Goal: Transaction & Acquisition: Purchase product/service

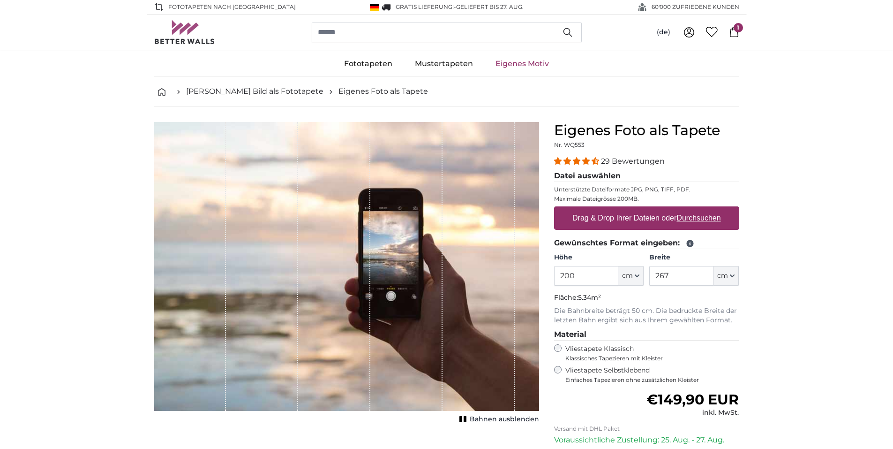
click at [621, 214] on label "Drag & Drop Ihrer Dateien oder Durchsuchen" at bounding box center [647, 218] width 156 height 19
click at [621, 209] on input "Drag & Drop Ihrer Dateien oder Durchsuchen" at bounding box center [646, 207] width 185 height 3
type input "**********"
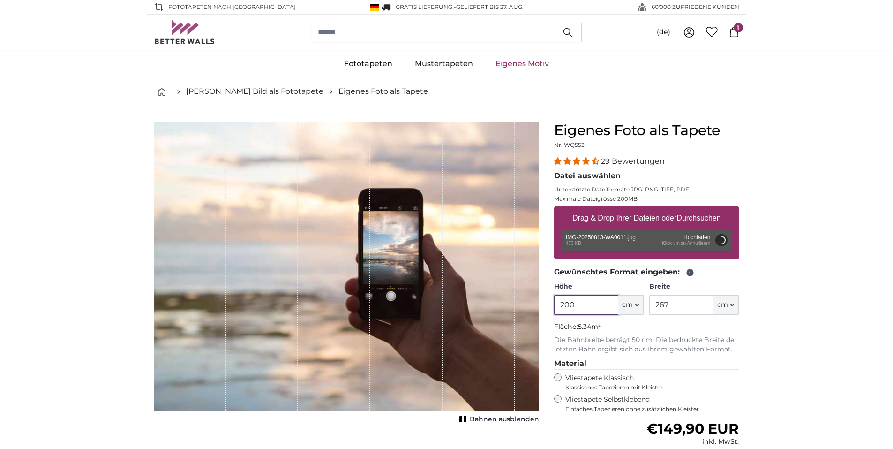
click at [582, 303] on input "200" at bounding box center [586, 305] width 64 height 20
type input "2"
type input "133.9"
type input "75"
type input "133.9"
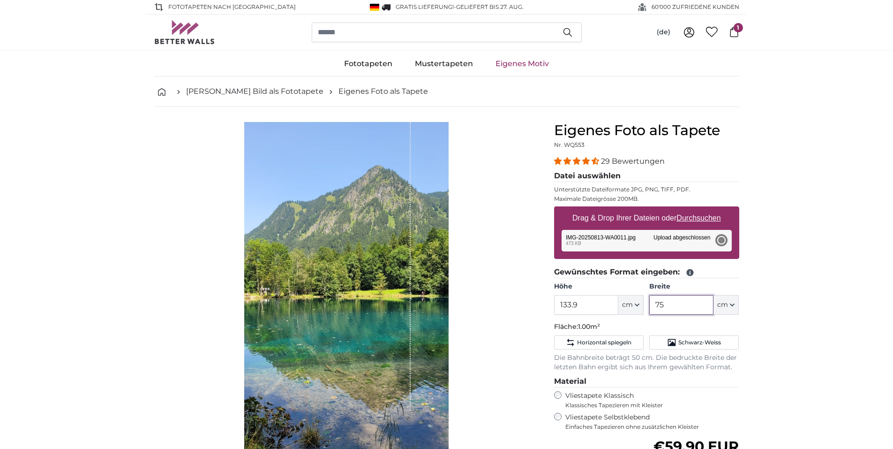
click at [676, 304] on input "75" at bounding box center [681, 305] width 64 height 20
type input "7"
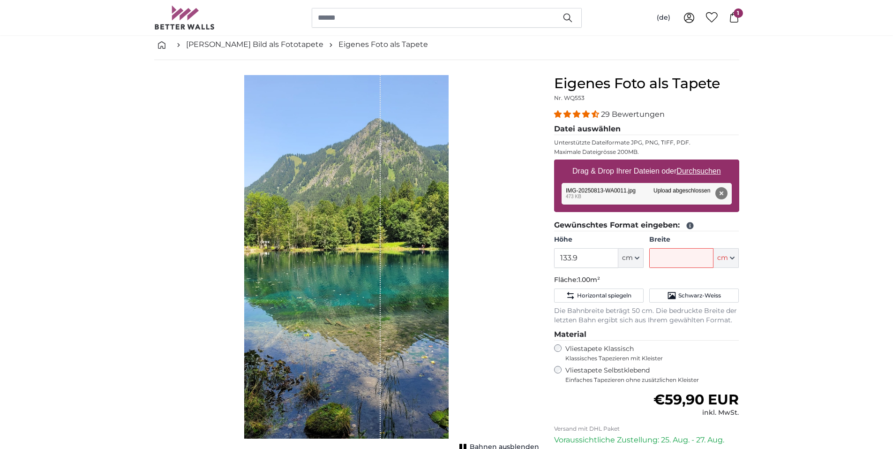
drag, startPoint x: 441, startPoint y: 143, endPoint x: 654, endPoint y: 171, distance: 214.7
click at [654, 171] on label "Drag & Drop Ihrer Dateien oder Durchsuchen" at bounding box center [647, 171] width 156 height 19
click at [654, 162] on input "Drag & Drop Ihrer Dateien oder Durchsuchen" at bounding box center [646, 160] width 185 height 3
type input "**********"
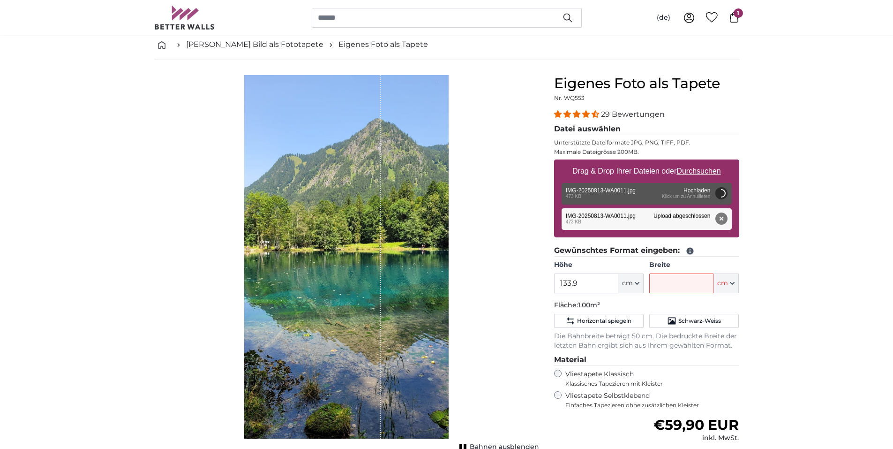
click at [721, 214] on button "Entfernen" at bounding box center [721, 218] width 12 height 12
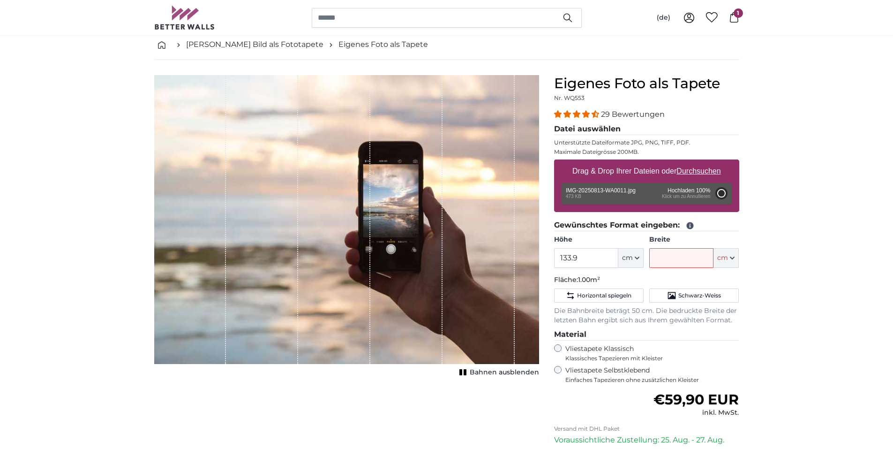
type input "133.9"
type input "75"
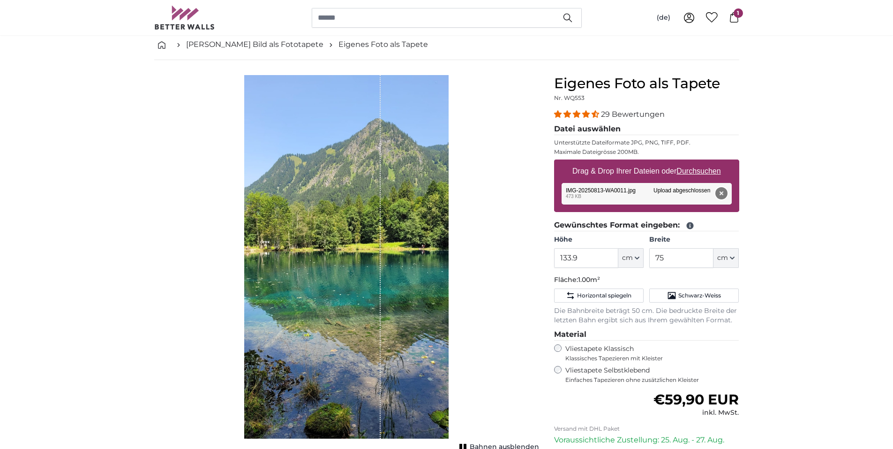
click at [721, 193] on button "Entfernen" at bounding box center [721, 193] width 12 height 12
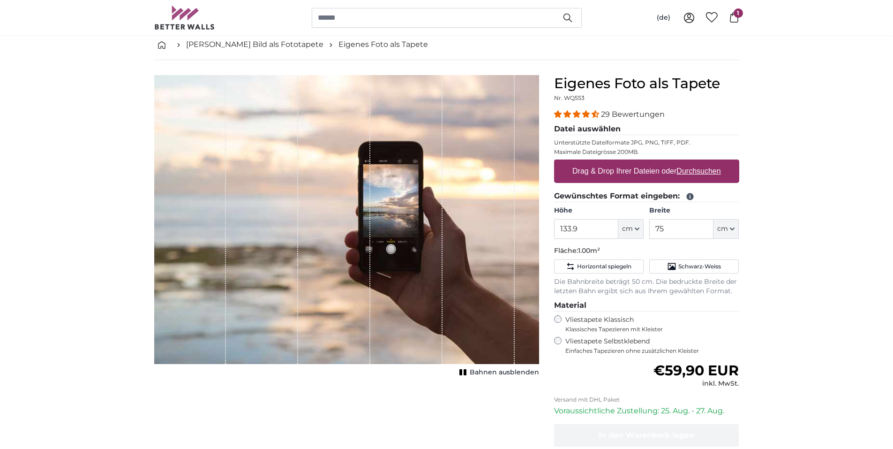
click at [707, 169] on u "Durchsuchen" at bounding box center [699, 171] width 44 height 8
click at [707, 162] on input "Drag & Drop Ihrer Dateien oder Durchsuchen" at bounding box center [646, 160] width 185 height 3
type input "**********"
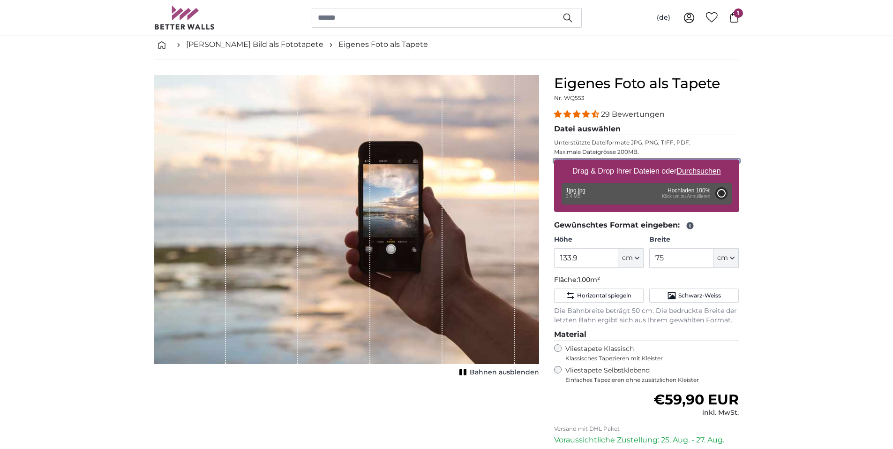
type input "200"
type input "112"
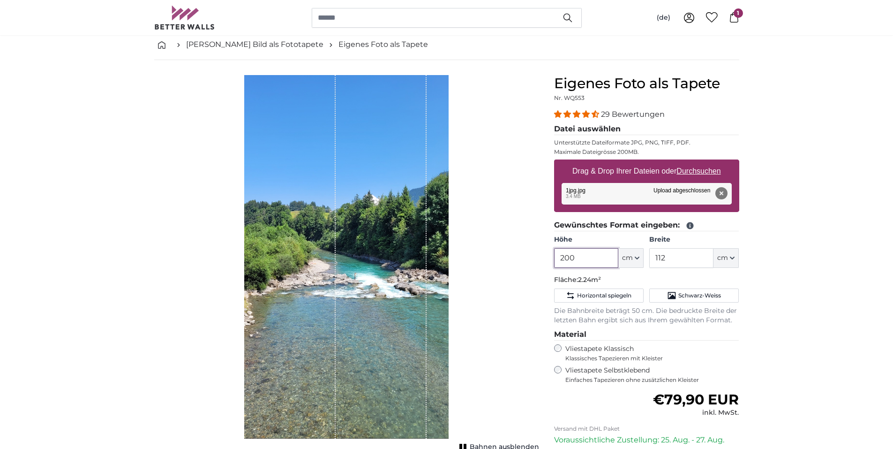
click at [582, 256] on input "200" at bounding box center [586, 258] width 64 height 20
type input "2"
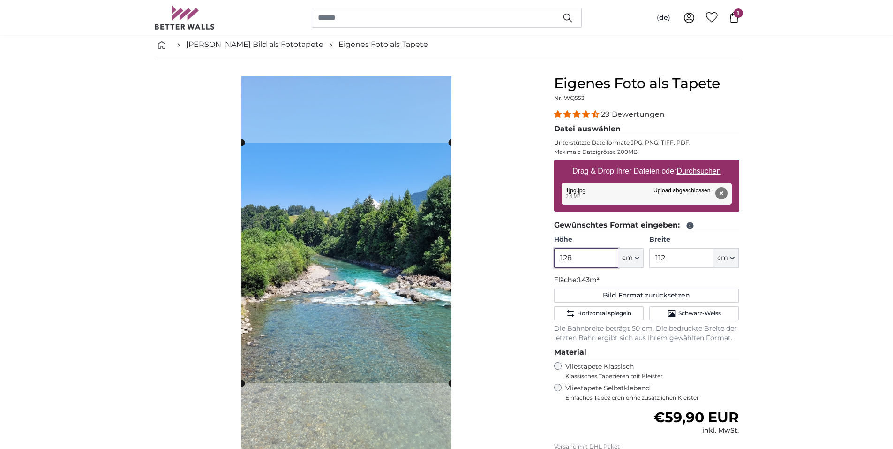
type input "128"
click at [667, 256] on input "112" at bounding box center [681, 258] width 64 height 20
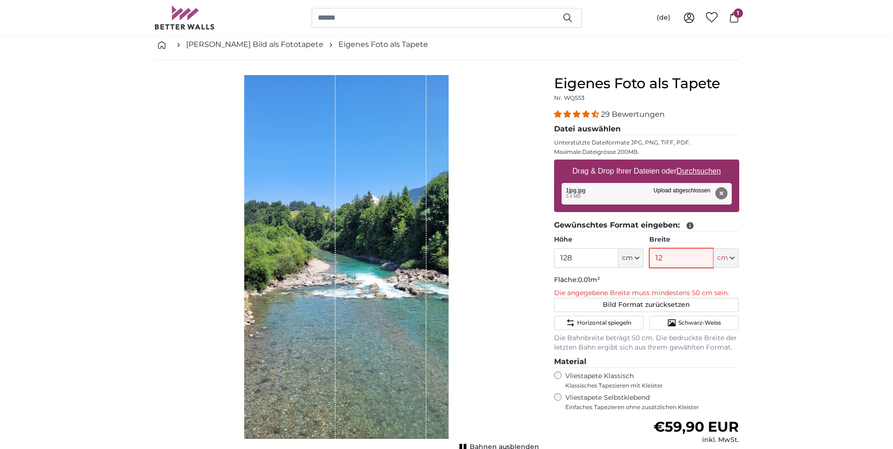
type input "128"
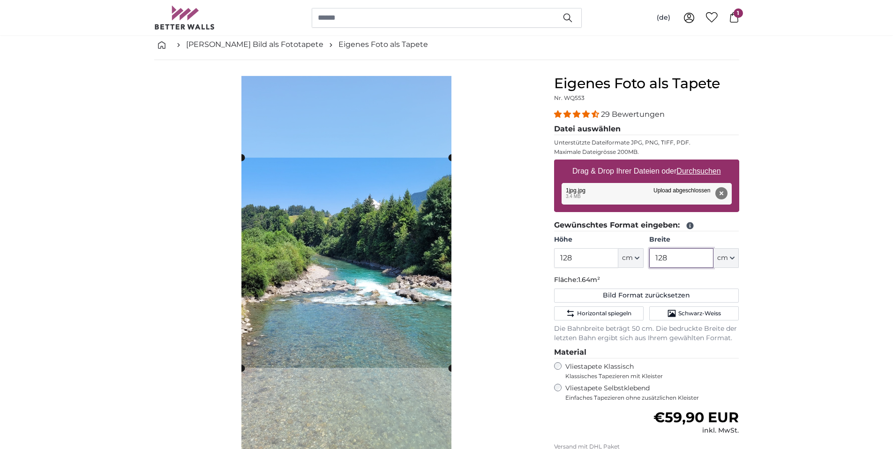
type input "128"
click at [509, 220] on div "Abbrechen Bild zuschneiden" at bounding box center [346, 274] width 385 height 399
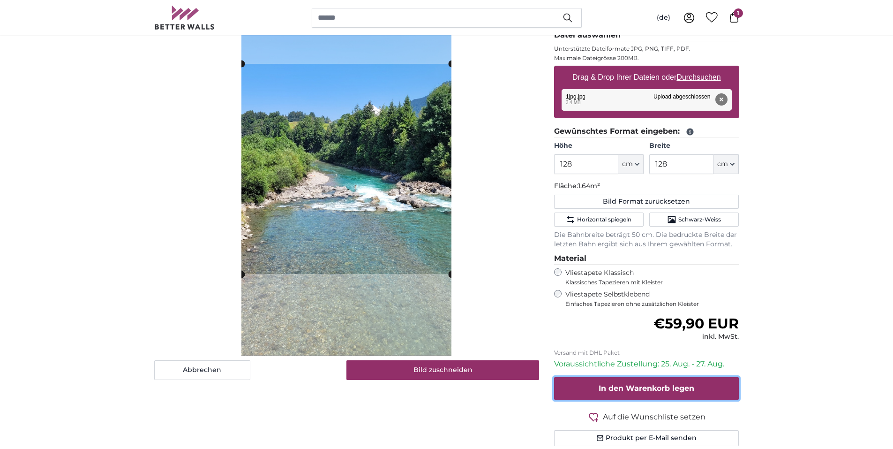
click at [649, 389] on span "In den Warenkorb legen" at bounding box center [647, 388] width 96 height 9
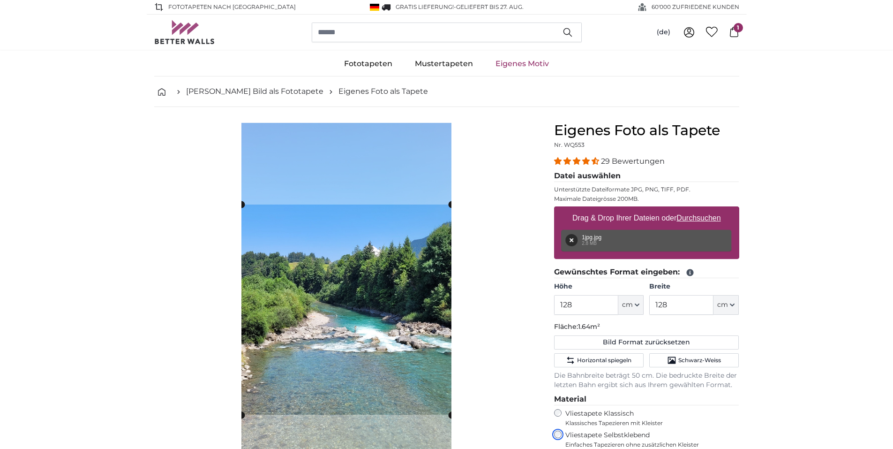
scroll to position [94, 0]
